Goal: Information Seeking & Learning: Learn about a topic

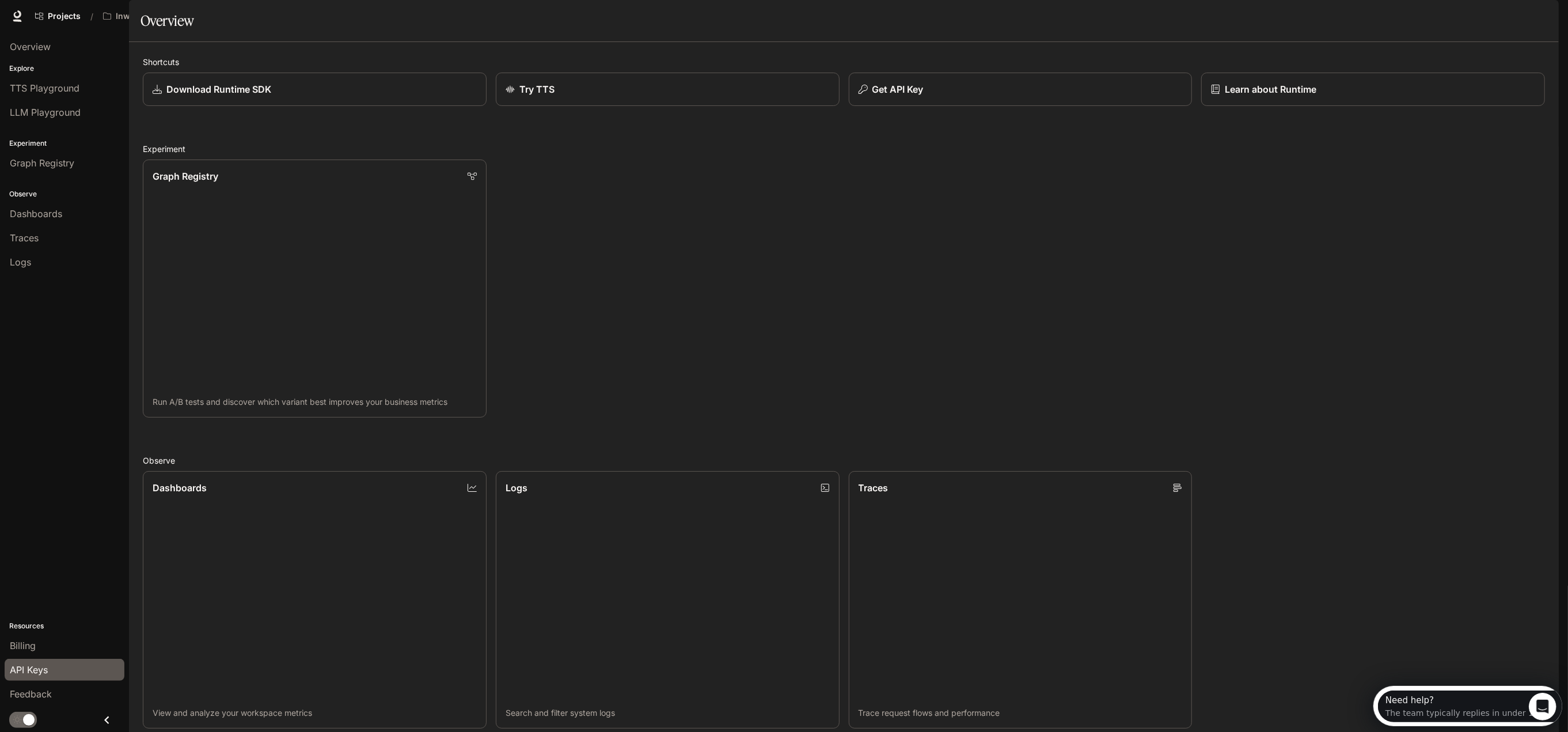
click at [46, 679] on link "API Keys" at bounding box center [64, 669] width 119 height 21
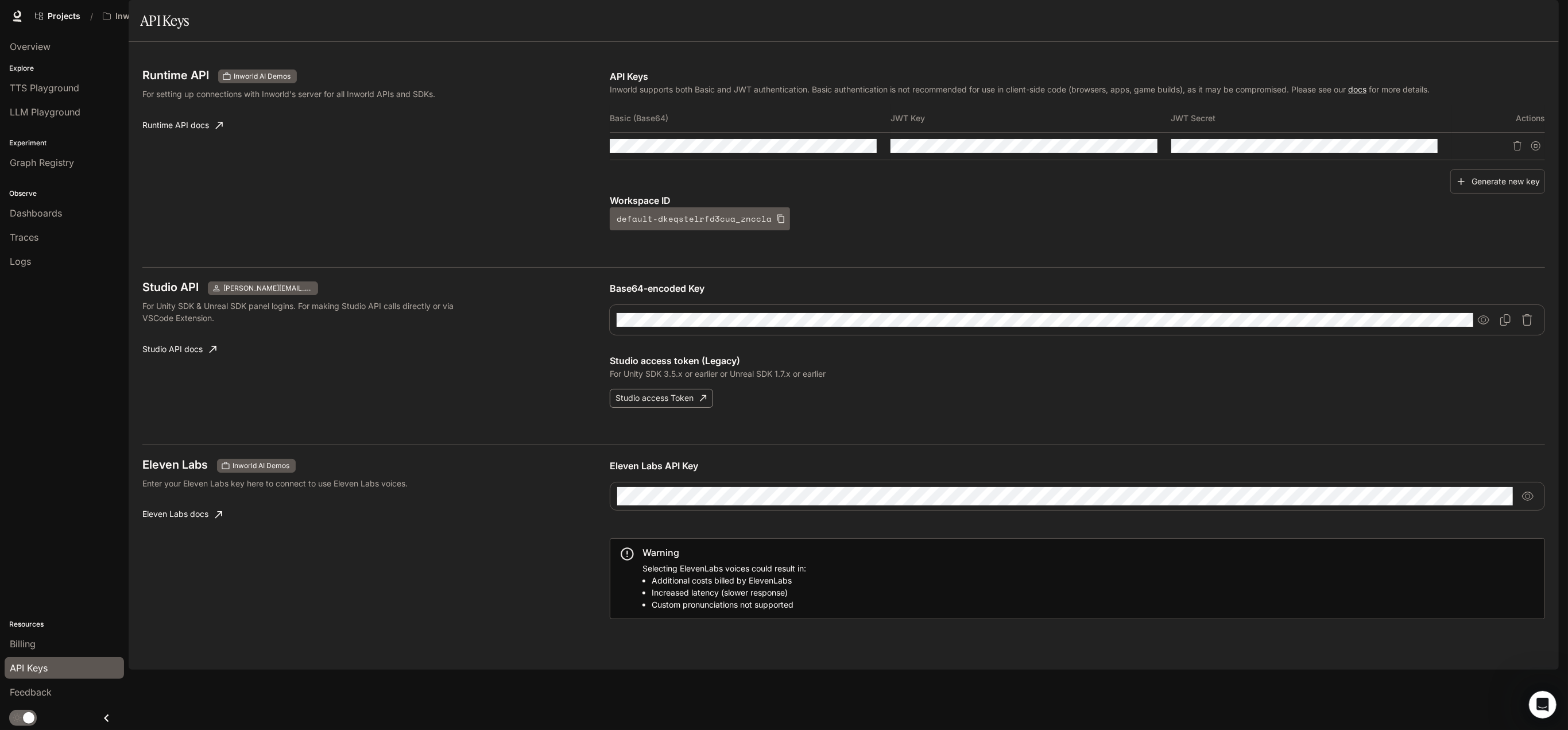
click at [690, 408] on button "Studio access Token" at bounding box center [661, 399] width 103 height 19
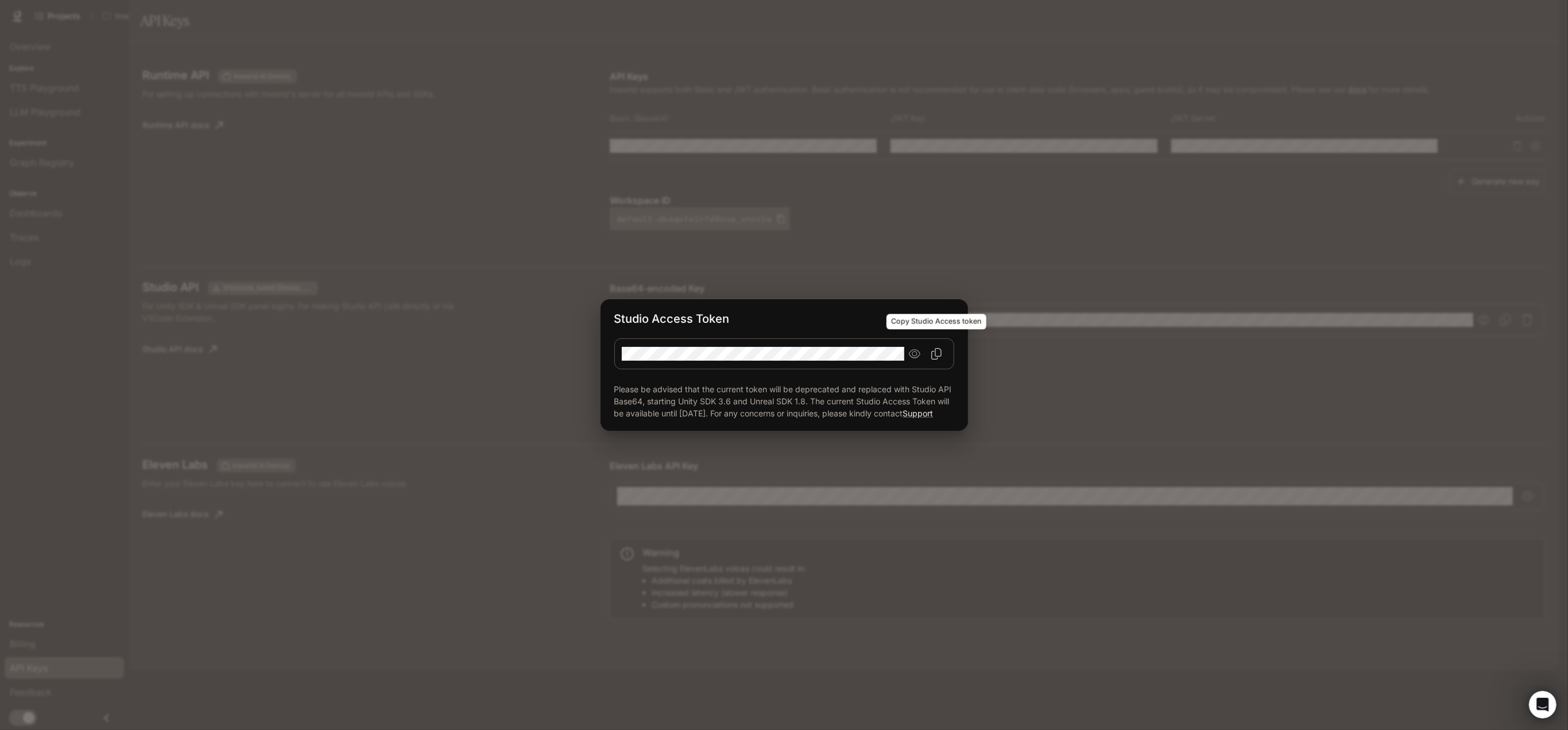
click at [934, 350] on icon "Copy Studio Access token" at bounding box center [936, 354] width 11 height 11
click at [1107, 397] on div "Studio Access Token Please be advised that the current token will be deprecated…" at bounding box center [784, 365] width 1568 height 730
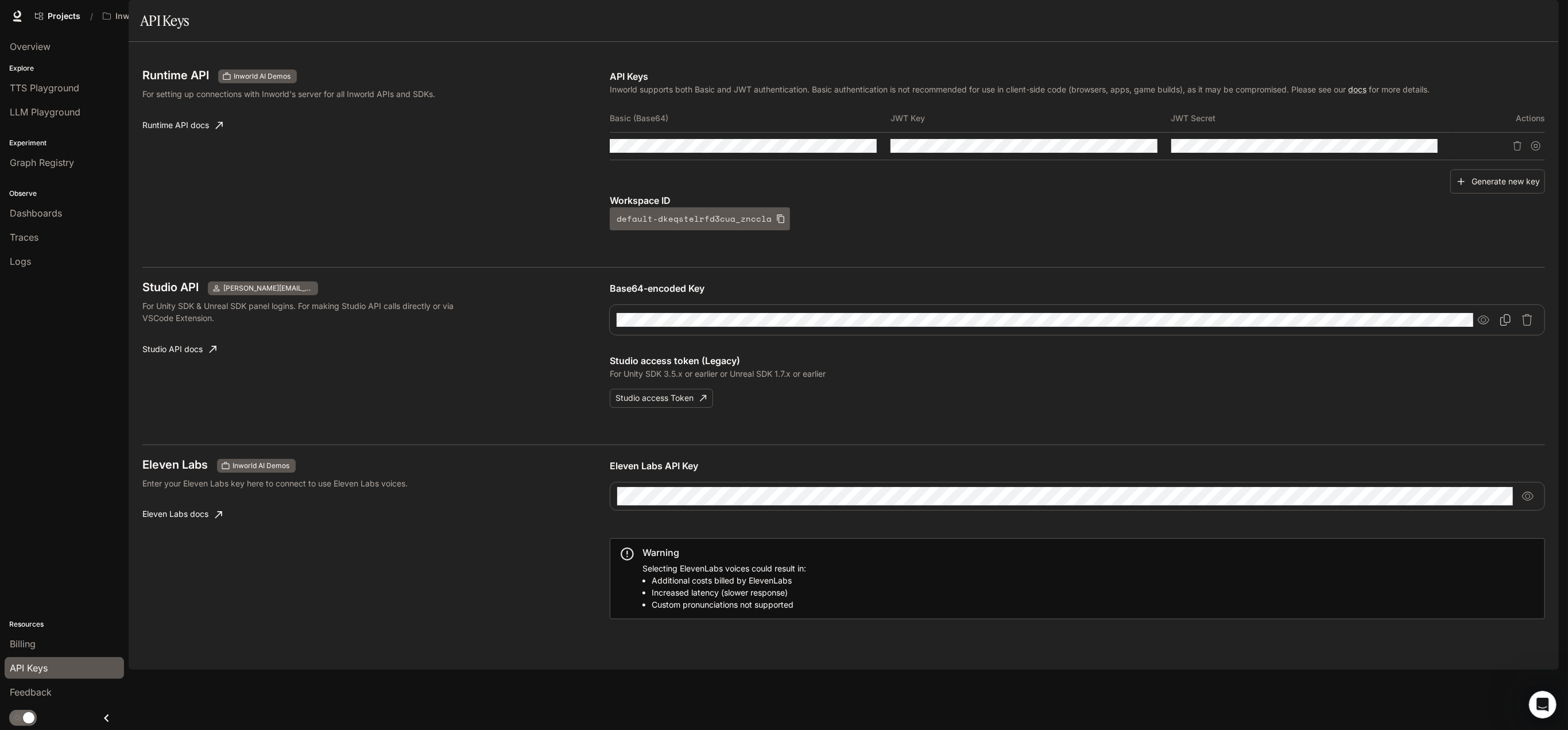
click at [1505, 326] on icon "Copy Base64-encoded Key" at bounding box center [1505, 319] width 10 height 11
click at [1525, 326] on icon "button" at bounding box center [1527, 319] width 11 height 11
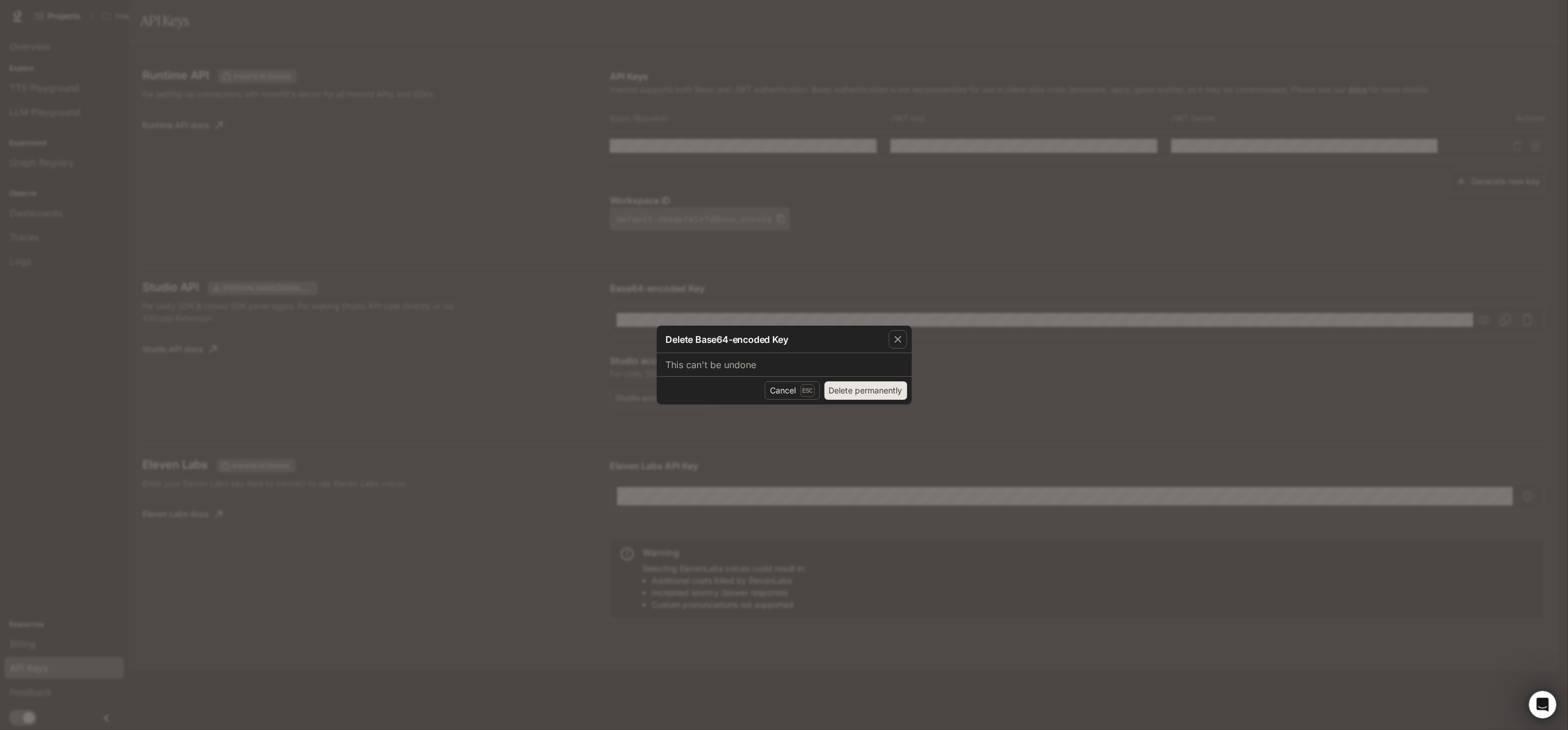
click at [758, 392] on div "Cancel Esc Delete permanently" at bounding box center [784, 390] width 255 height 28
click at [770, 392] on button "Cancel Esc" at bounding box center [792, 391] width 55 height 19
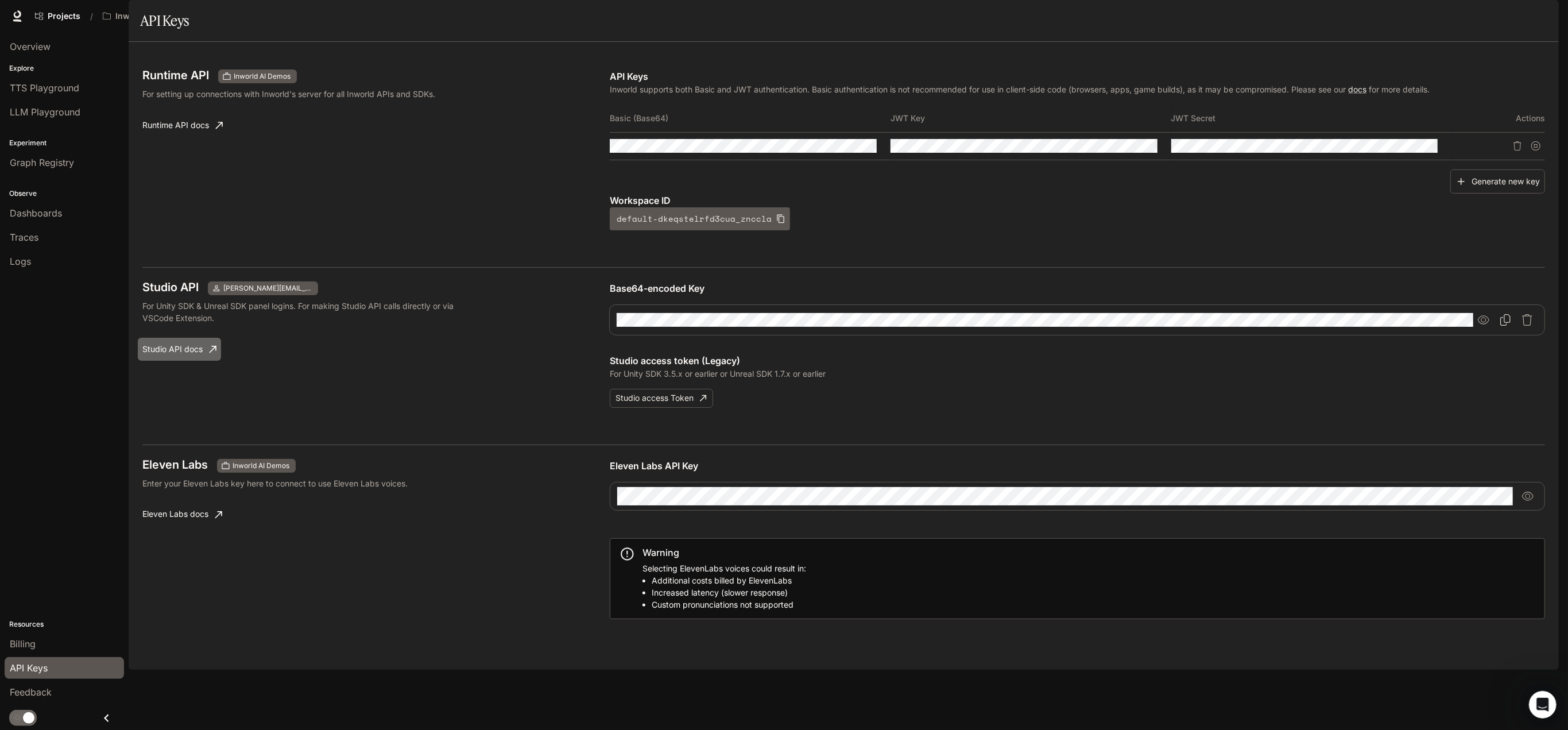
click at [190, 360] on link "Studio API docs" at bounding box center [179, 349] width 83 height 23
click at [1509, 326] on icon "Copy Base64-encoded Key" at bounding box center [1505, 319] width 11 height 11
click at [1528, 326] on icon "button" at bounding box center [1527, 319] width 11 height 11
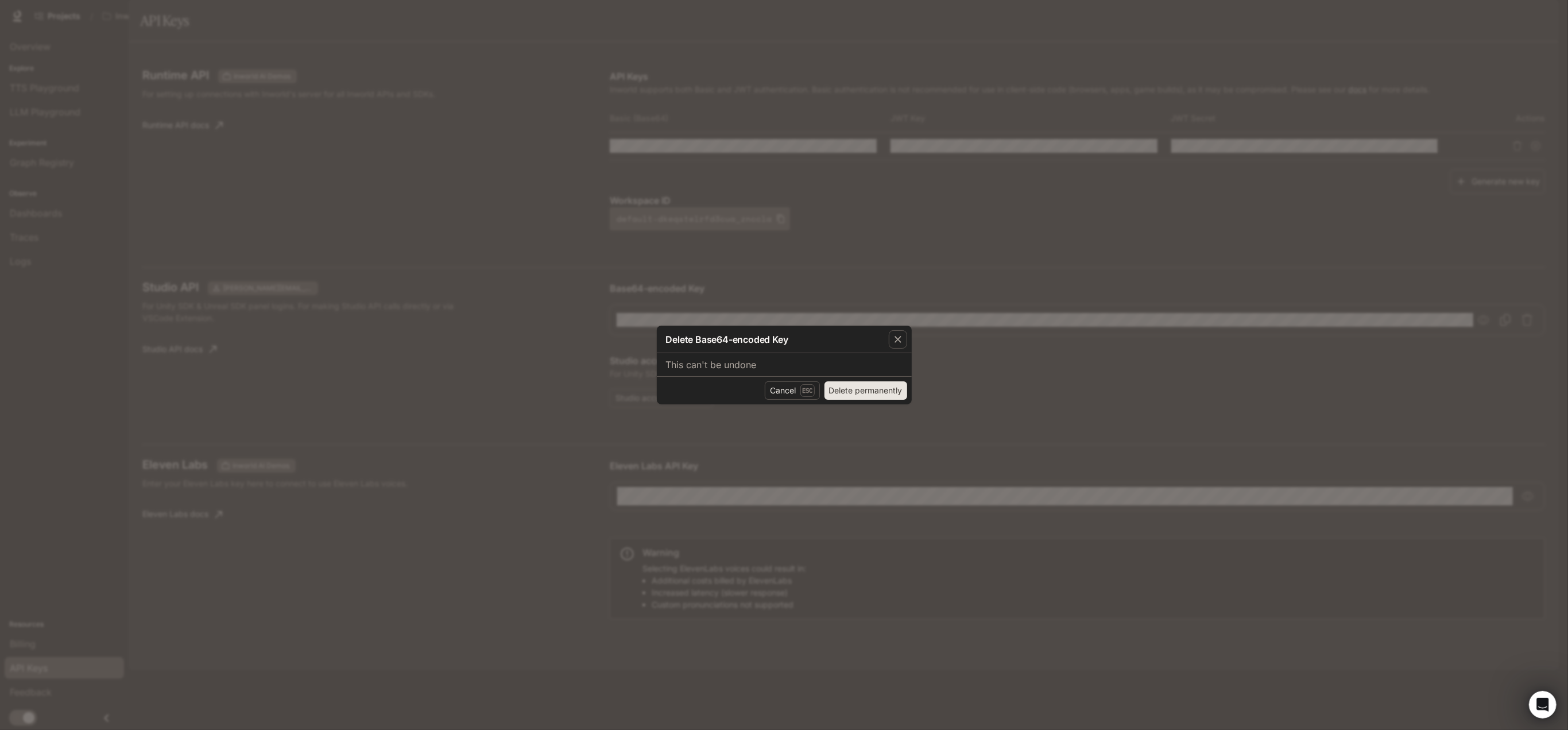
click at [856, 386] on button "Delete permanently" at bounding box center [865, 391] width 83 height 19
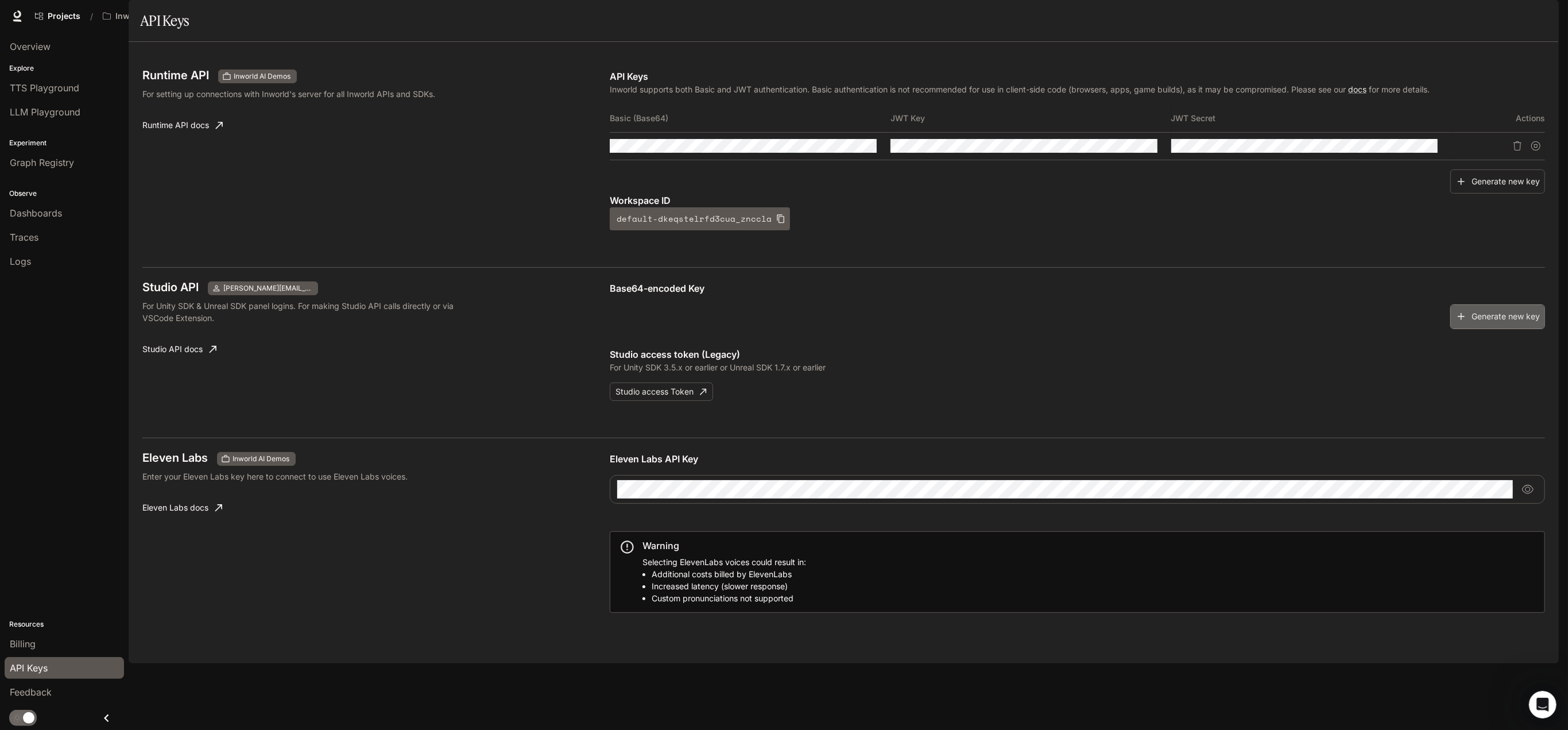
click at [1485, 329] on button "Generate new key" at bounding box center [1497, 317] width 95 height 25
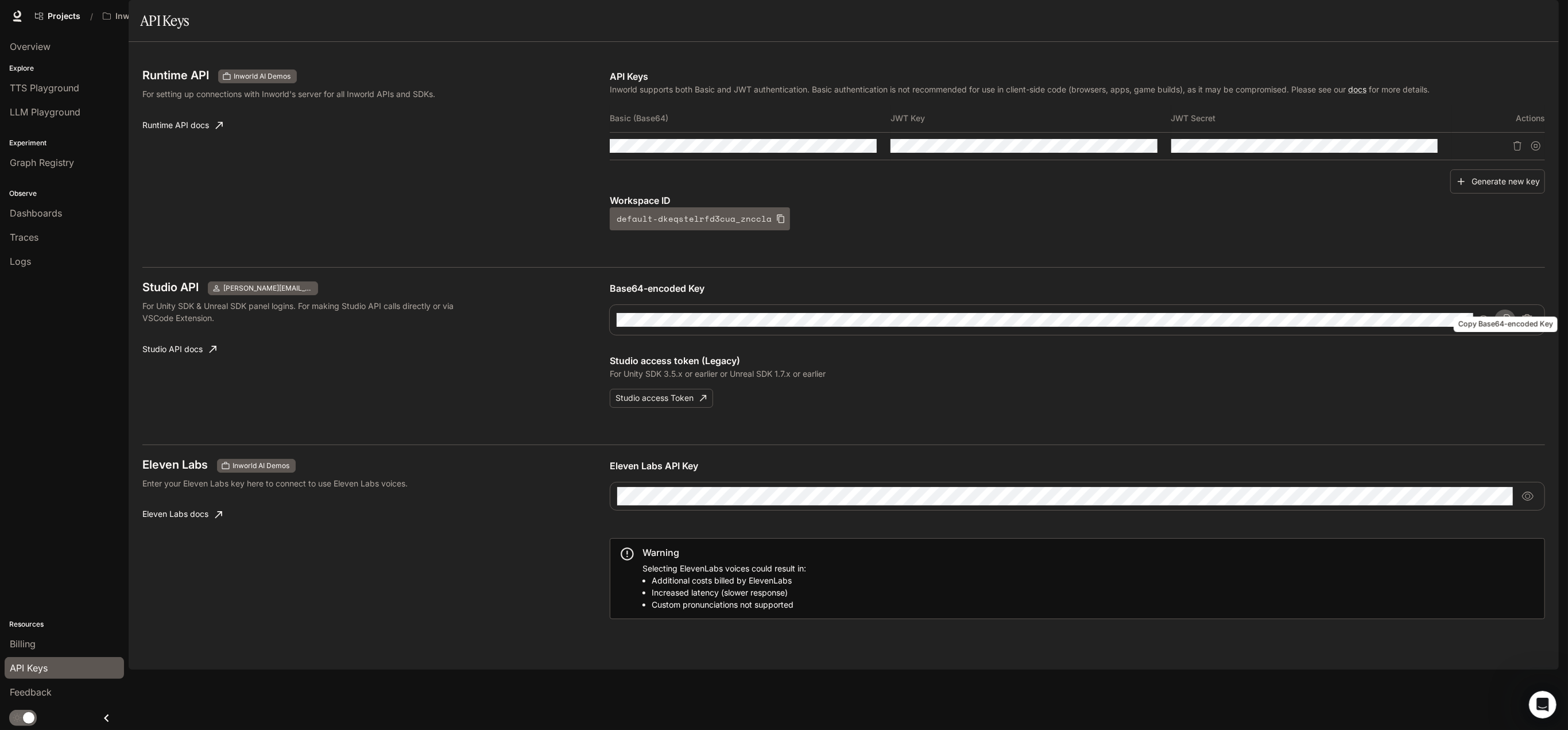
click at [1504, 326] on icon "Copy Base64-encoded Key" at bounding box center [1505, 319] width 11 height 11
click at [869, 151] on icon "Copy Basic (Base64)" at bounding box center [866, 146] width 9 height 9
click at [44, 44] on span "Overview" at bounding box center [30, 47] width 41 height 14
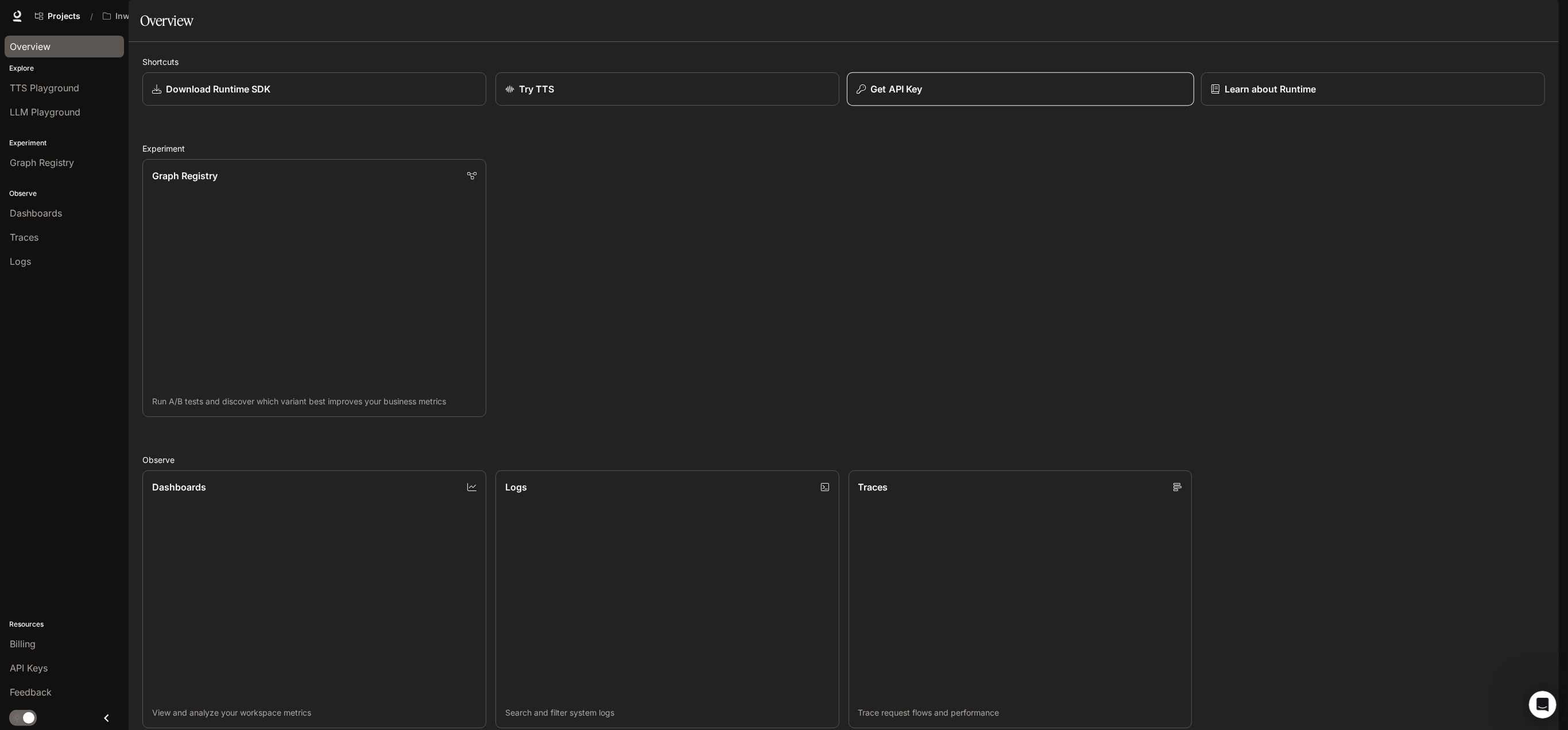
click at [999, 96] on div "Get API Key" at bounding box center [1020, 88] width 328 height 14
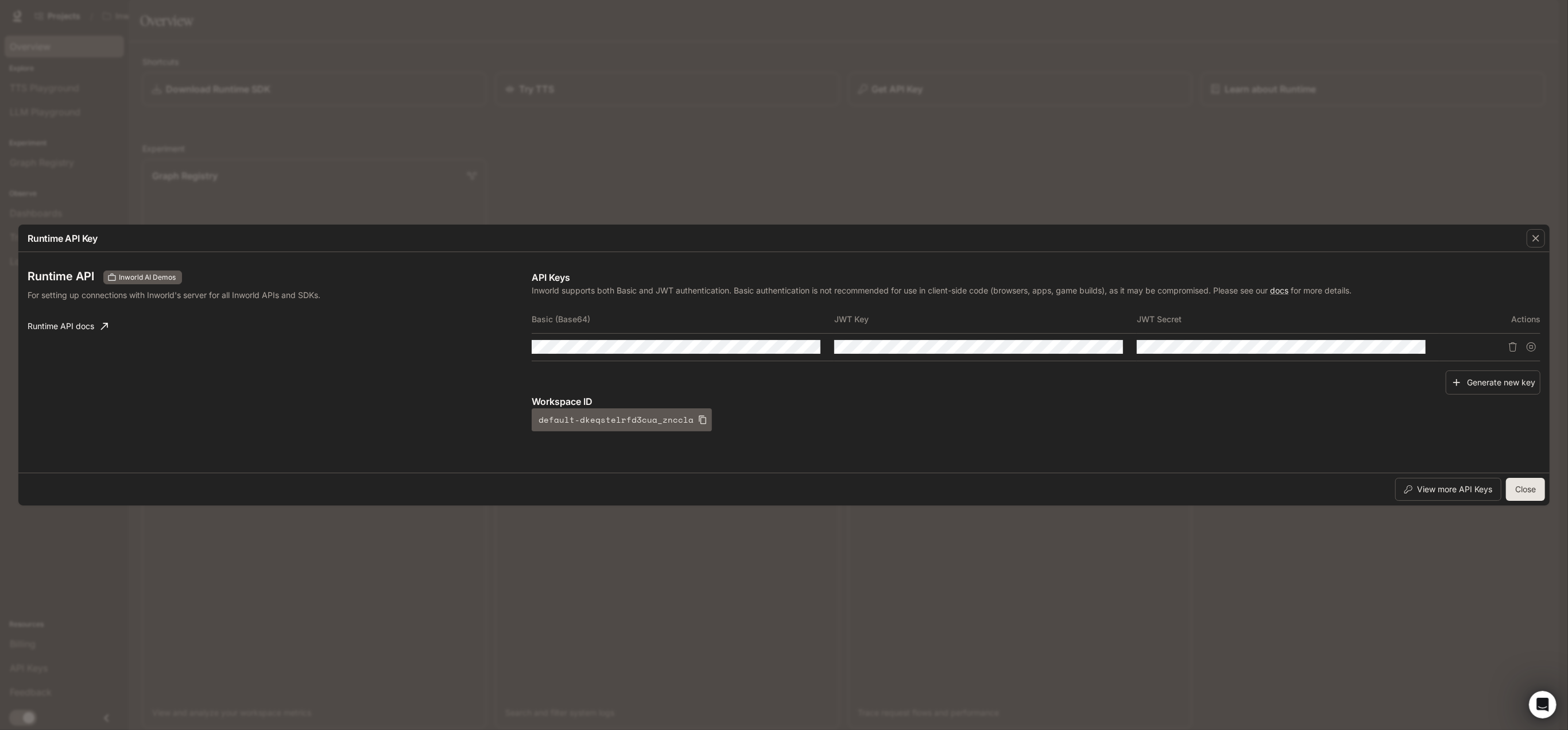
click at [432, 138] on div "Runtime API Key Runtime API Inworld AI Demos For setting up connections with In…" at bounding box center [784, 365] width 1568 height 730
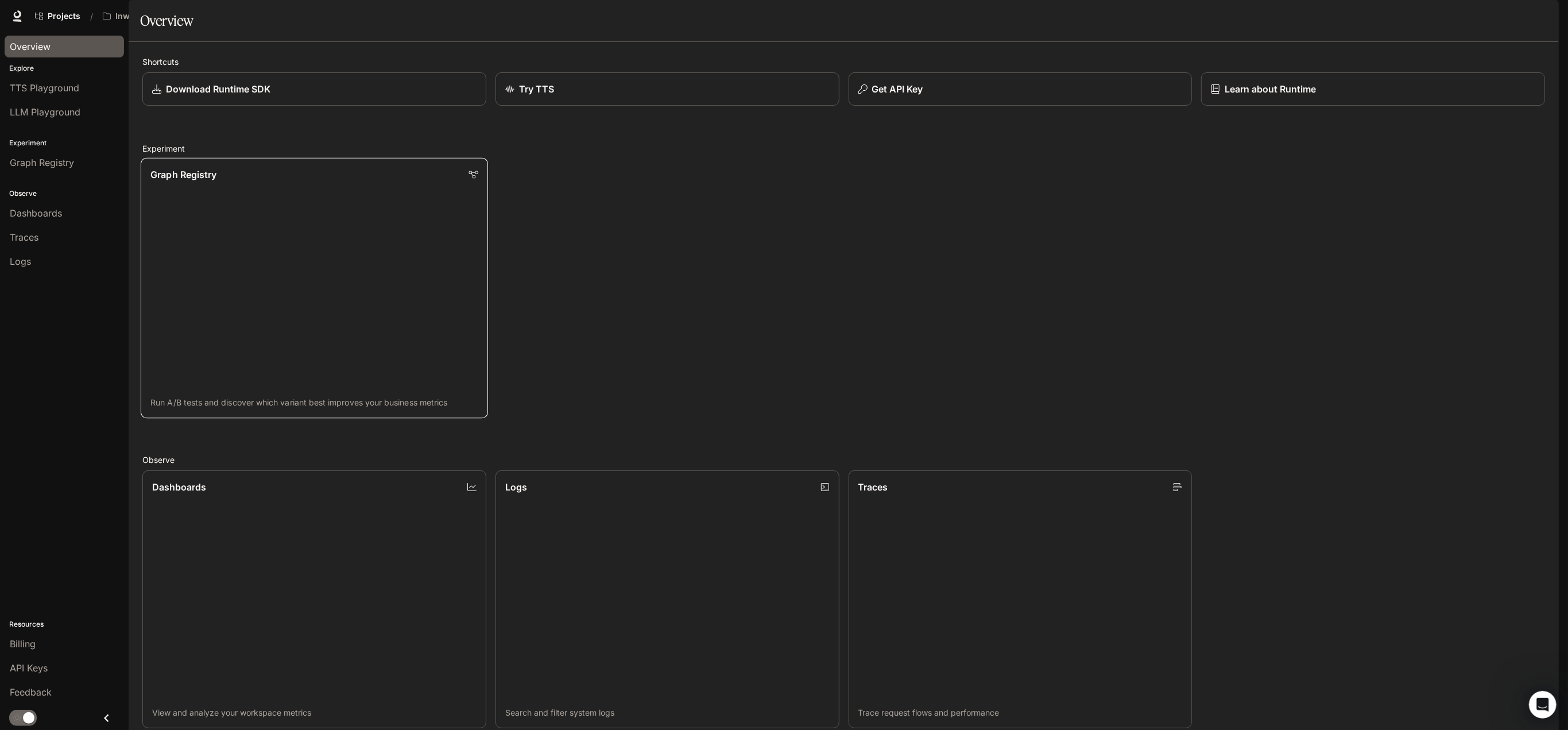
scroll to position [58, 0]
click at [57, 14] on span "Projects" at bounding box center [63, 16] width 33 height 9
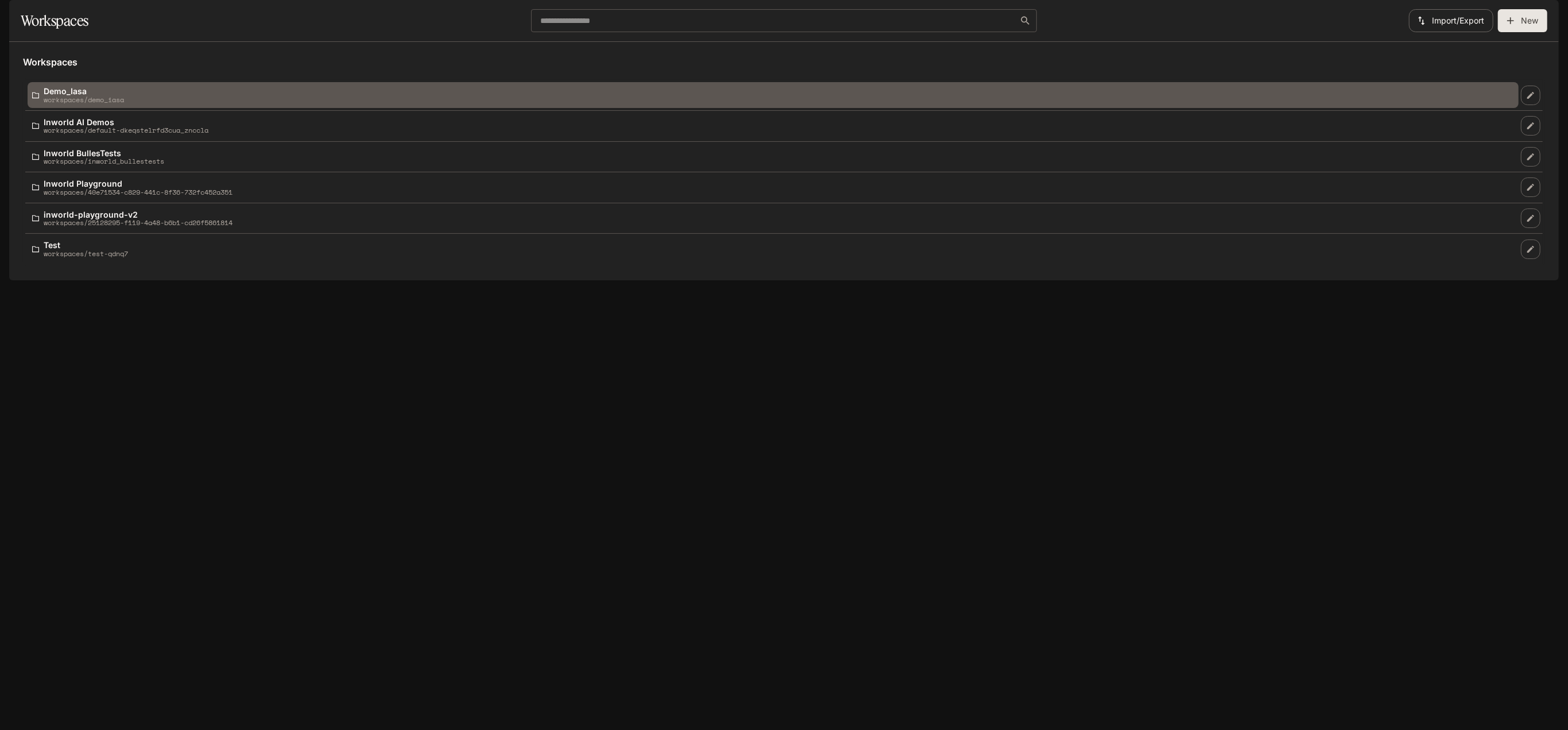
click at [188, 103] on div "Demo_Iasa workspaces/demo_iasa" at bounding box center [773, 95] width 1481 height 17
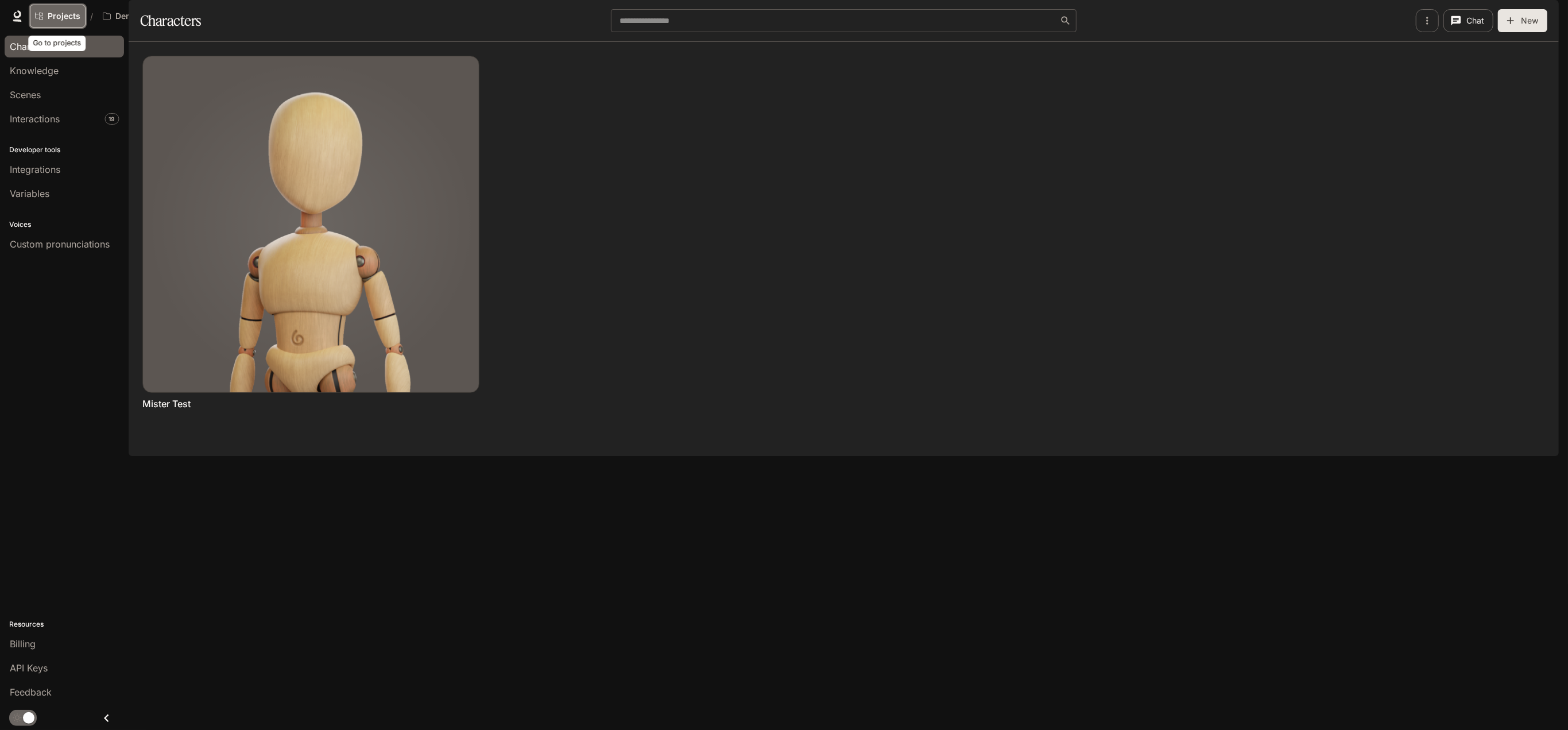
click at [68, 19] on span "Projects" at bounding box center [63, 16] width 33 height 9
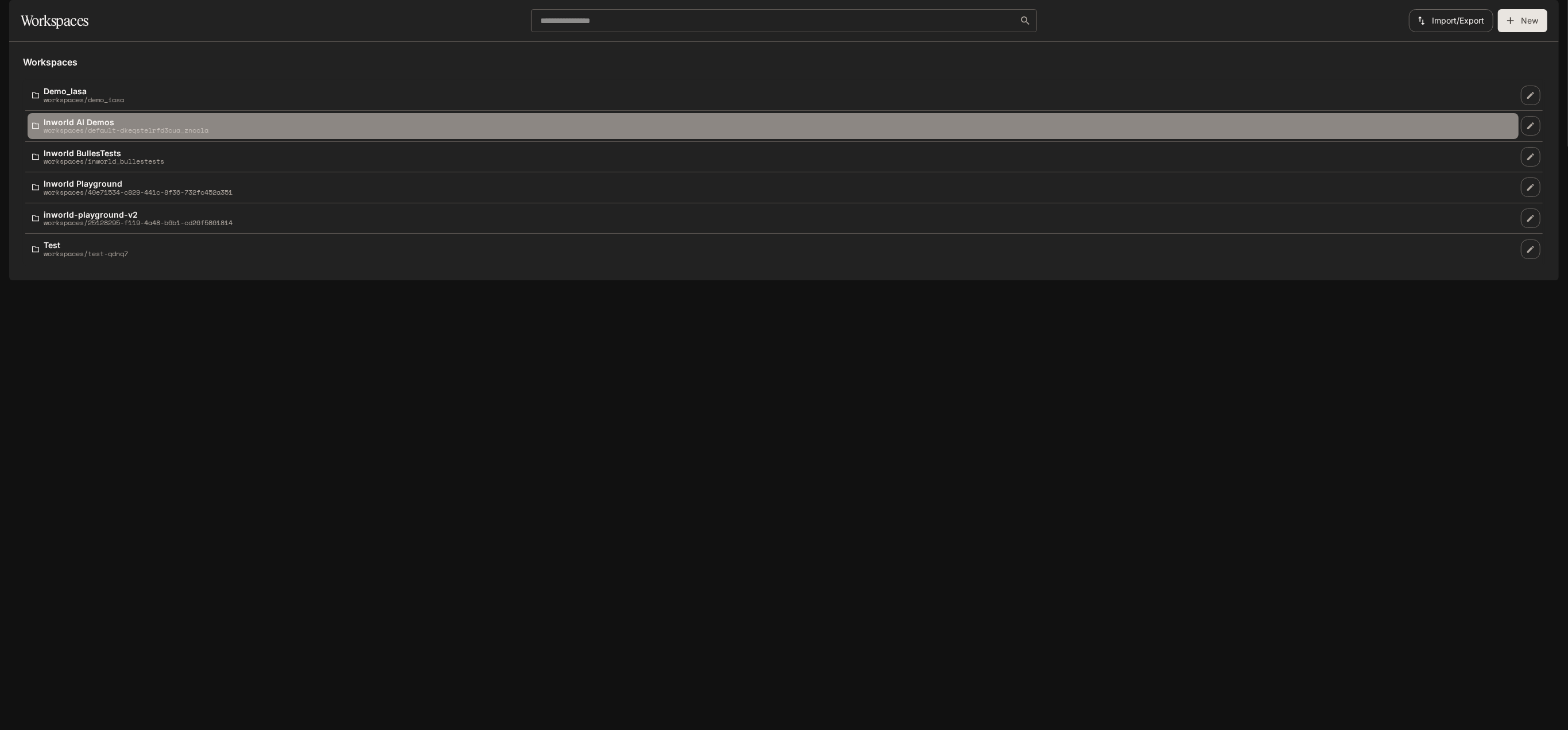
click at [250, 134] on div "Inworld AI Demos workspaces/default-dkeqstelrfd3cua_znccla" at bounding box center [773, 126] width 1481 height 17
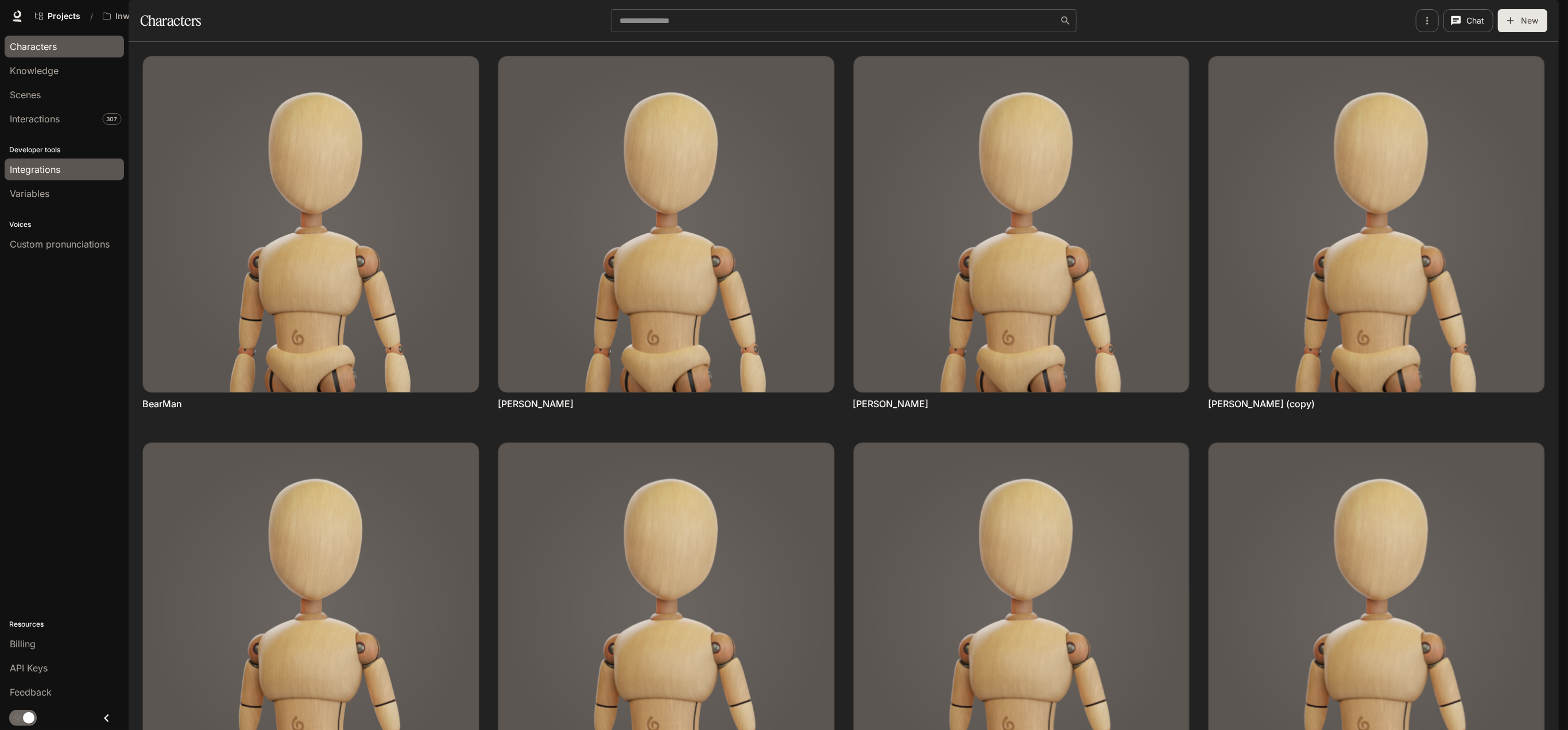
click at [44, 160] on link "Integrations" at bounding box center [64, 169] width 119 height 21
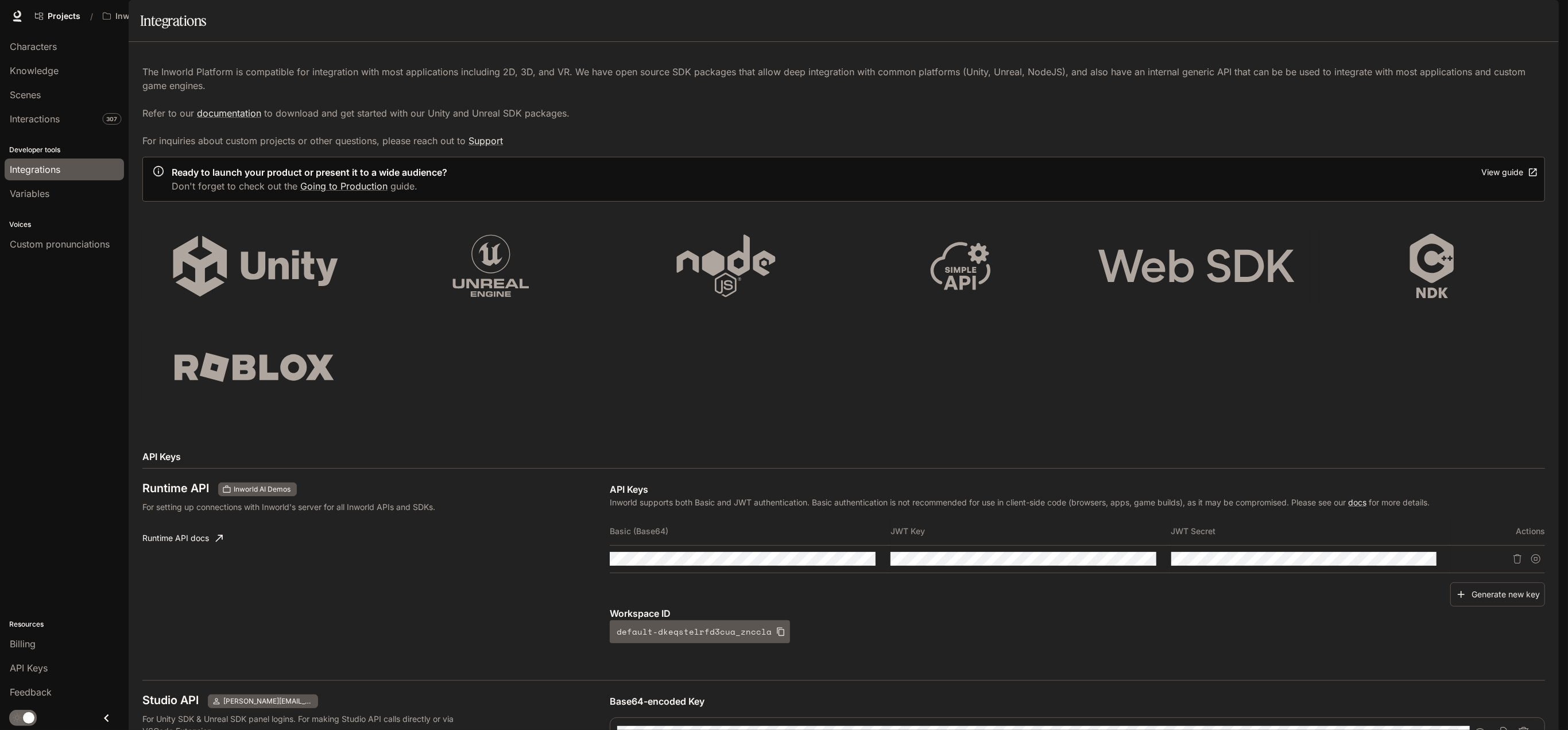
scroll to position [287, 0]
click at [1500, 727] on icon "Copy Base64-encoded Key" at bounding box center [1501, 733] width 10 height 11
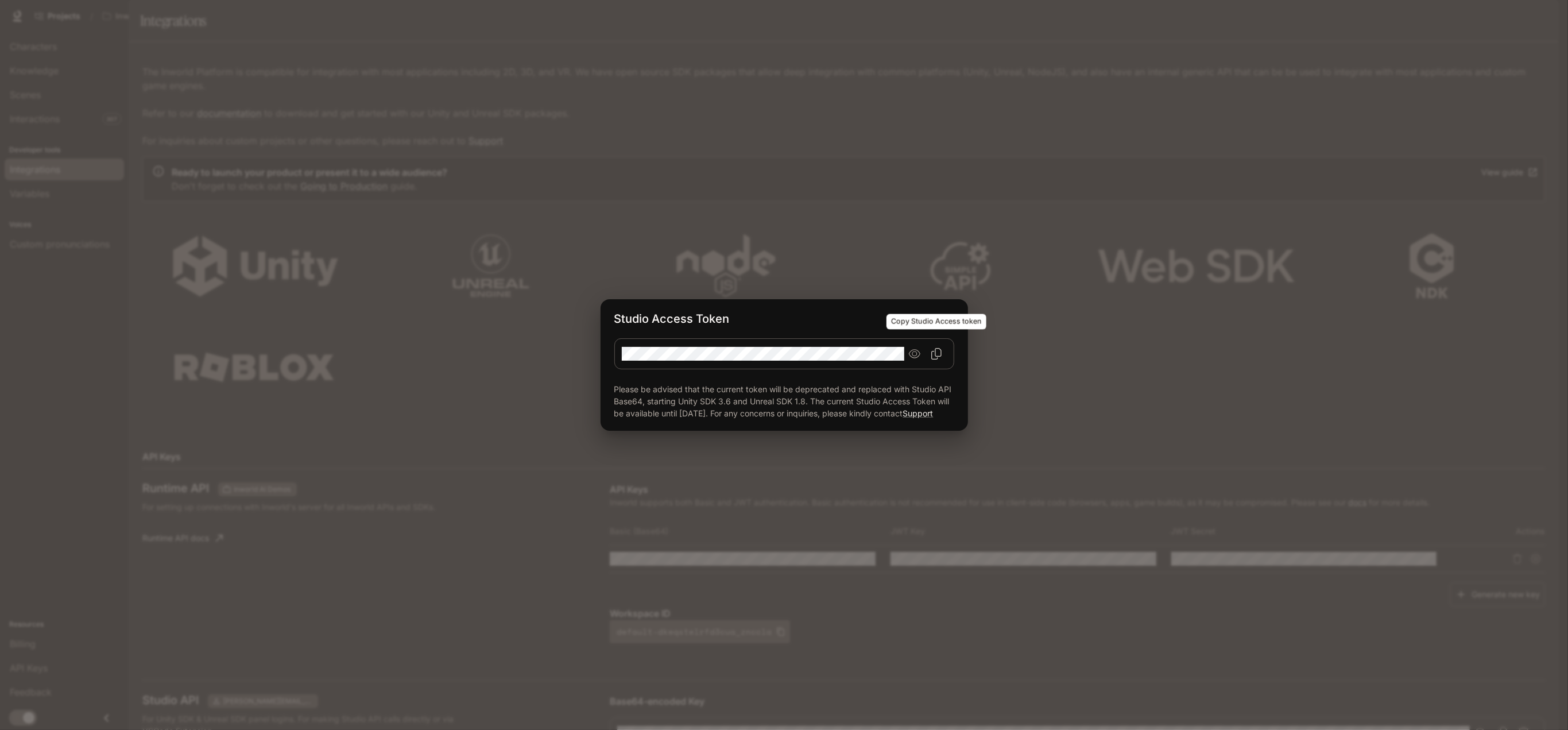
click at [933, 350] on icon "Copy Studio Access token" at bounding box center [936, 354] width 11 height 11
drag, startPoint x: 643, startPoint y: 397, endPoint x: 918, endPoint y: 401, distance: 275.0
click at [918, 401] on p "Please be advised that the current token will be deprecated and replaced with S…" at bounding box center [784, 400] width 340 height 36
click at [785, 410] on p "Please be advised that the current token will be deprecated and replaced with S…" at bounding box center [784, 400] width 340 height 36
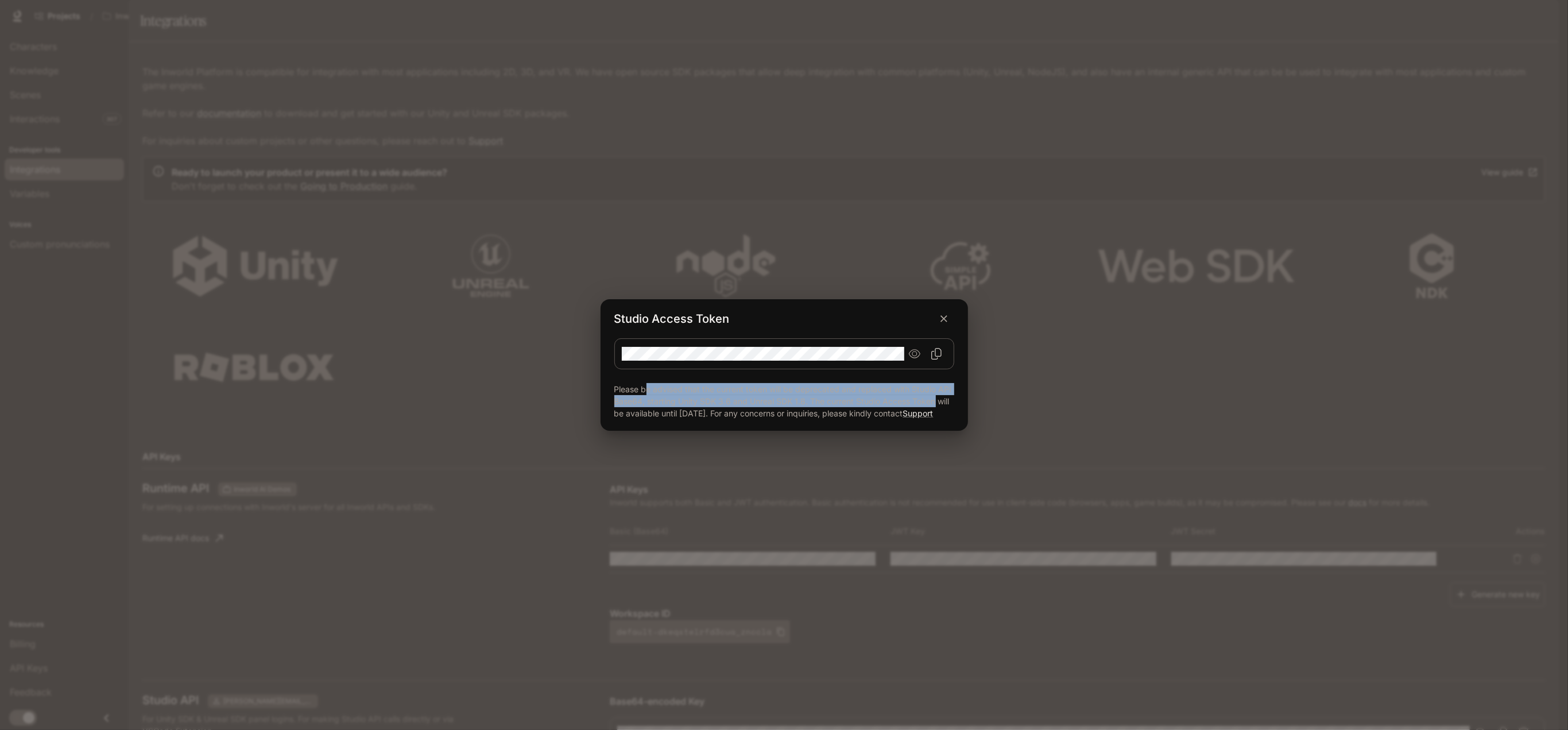
drag, startPoint x: 645, startPoint y: 385, endPoint x: 935, endPoint y: 392, distance: 290.1
click at [935, 392] on p "Please be advised that the current token will be deprecated and replaced with S…" at bounding box center [784, 400] width 340 height 36
click at [934, 451] on div "Studio Access Token Please be advised that the current token will be deprecated…" at bounding box center [784, 365] width 1568 height 730
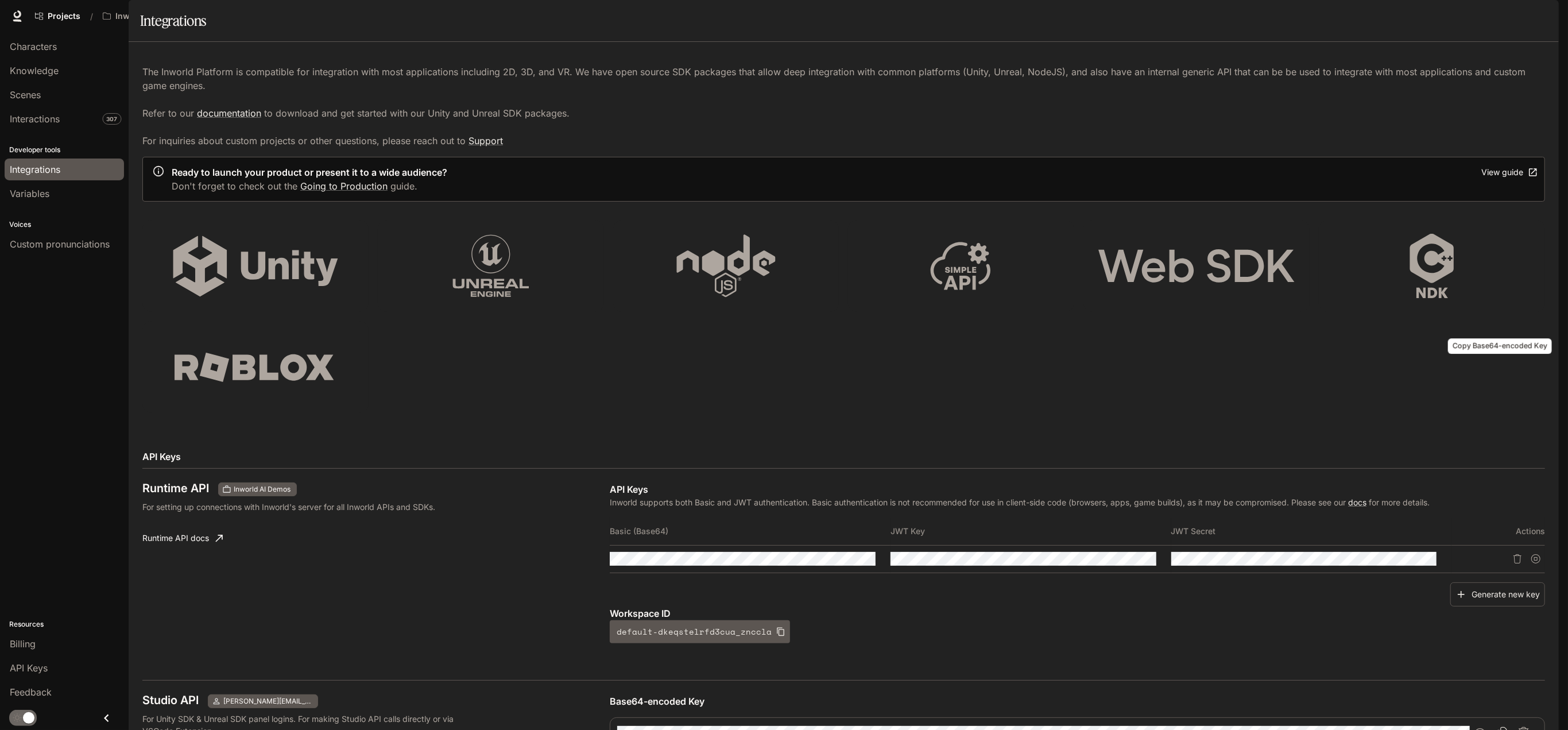
click at [1495, 727] on icon "Copy Base64-encoded Key" at bounding box center [1501, 733] width 11 height 11
click at [1497, 727] on icon "Copy Base64-encoded Key" at bounding box center [1501, 733] width 11 height 11
click at [1482, 727] on icon "button" at bounding box center [1480, 733] width 11 height 11
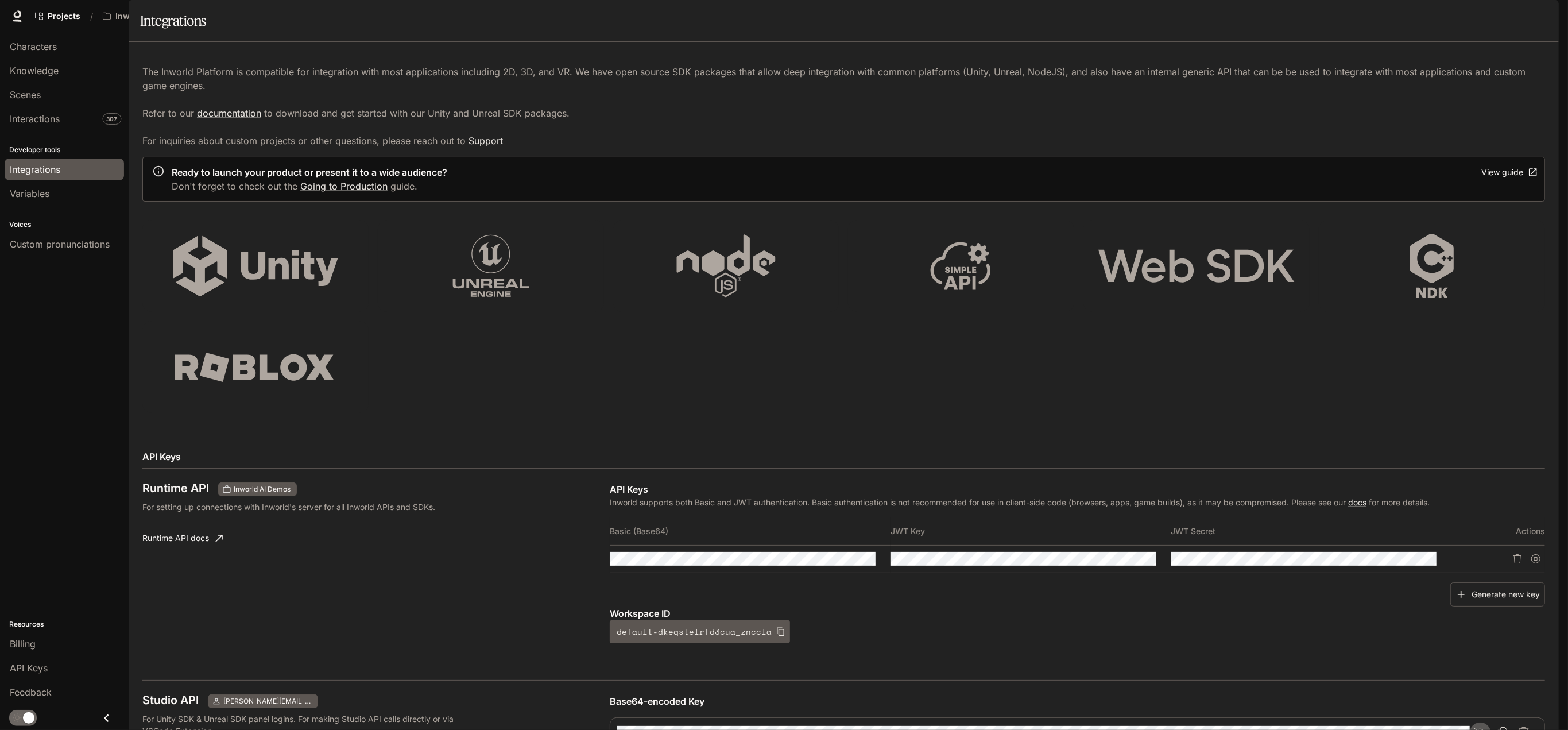
click at [1474, 727] on icon "button" at bounding box center [1480, 733] width 11 height 11
click at [1499, 727] on icon "Copy Base64-encoded Key" at bounding box center [1501, 733] width 10 height 11
